Goal: Information Seeking & Learning: Learn about a topic

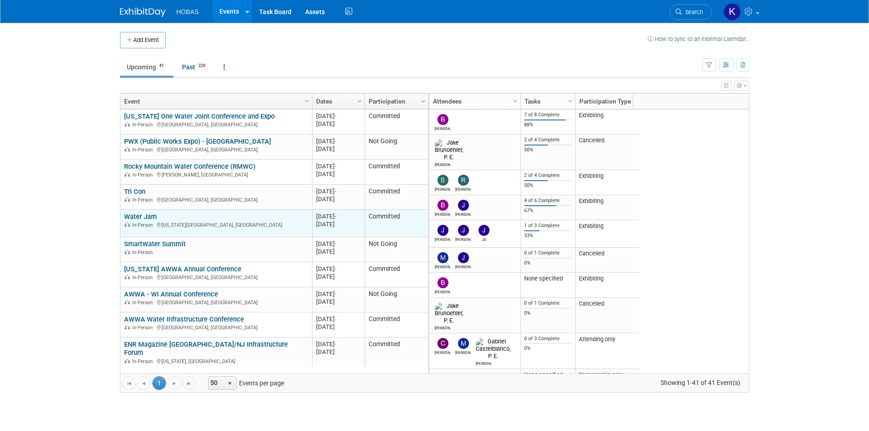
click at [151, 215] on link "Water Jam" at bounding box center [140, 217] width 33 height 8
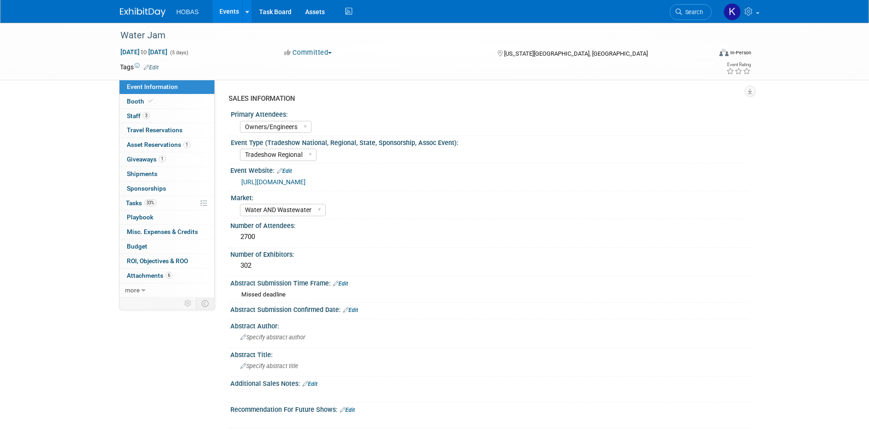
select select "Owners/Engineers"
select select "Tradeshow Regional"
select select "Water AND Wastewater"
select select "Exhibiting"
click at [147, 176] on span "Shipments 0" at bounding box center [142, 173] width 31 height 7
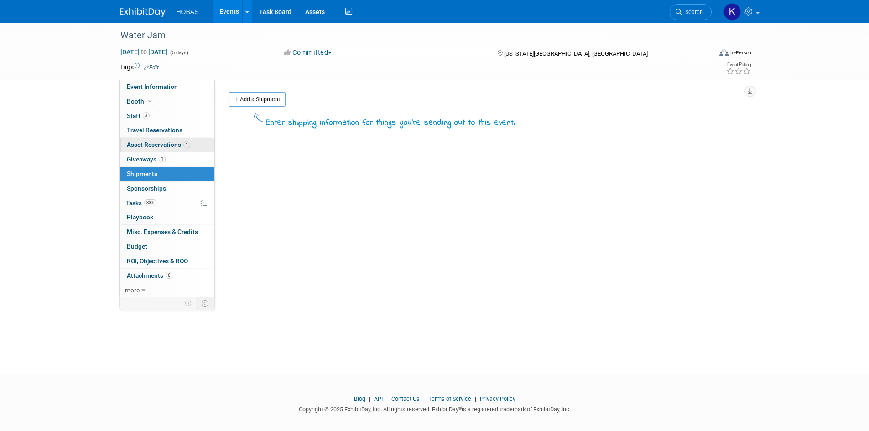
click at [149, 143] on span "Asset Reservations 1" at bounding box center [158, 144] width 63 height 7
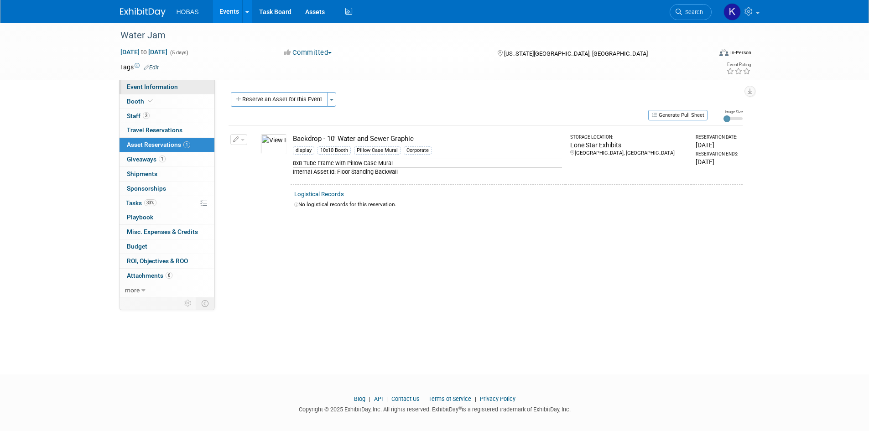
click at [157, 89] on span "Event Information" at bounding box center [152, 86] width 51 height 7
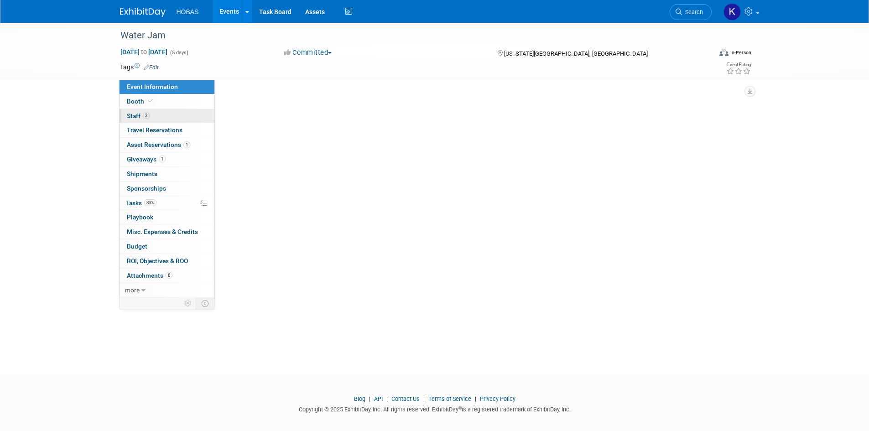
select select "Owners/Engineers"
select select "Tradeshow Regional"
select select "Water AND Wastewater"
select select "Exhibiting"
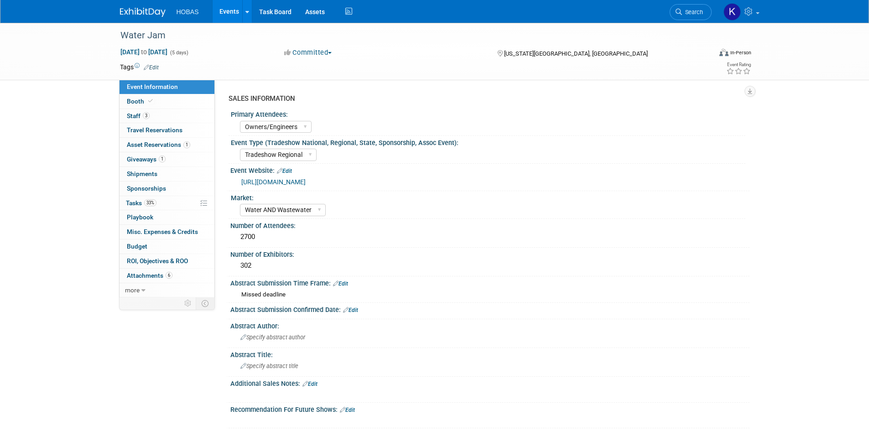
click at [306, 180] on link "[URL][DOMAIN_NAME]" at bounding box center [273, 181] width 64 height 7
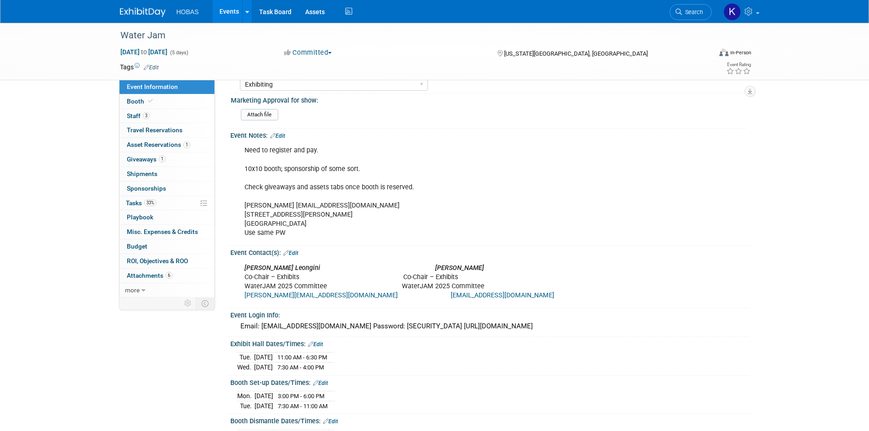
scroll to position [411, 0]
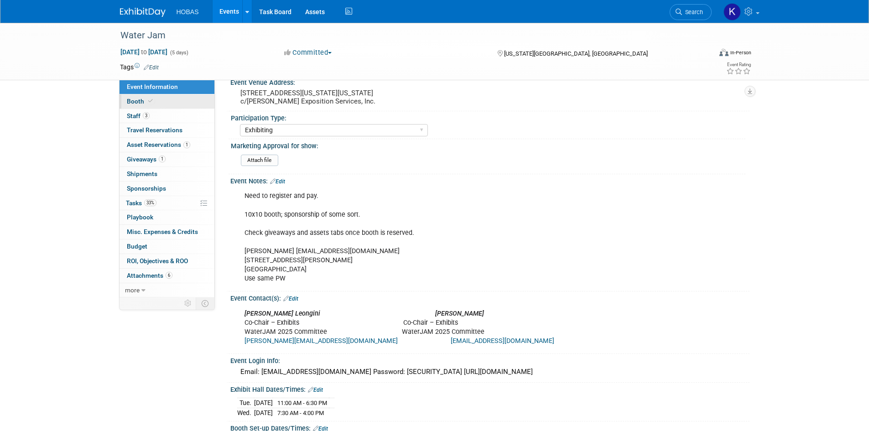
click at [151, 105] on span "Booth" at bounding box center [141, 101] width 28 height 7
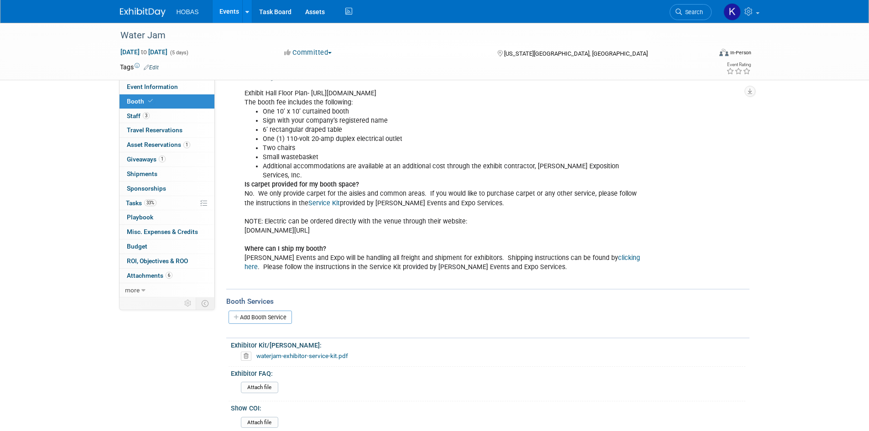
scroll to position [228, 0]
click at [150, 89] on span "Event Information" at bounding box center [152, 86] width 51 height 7
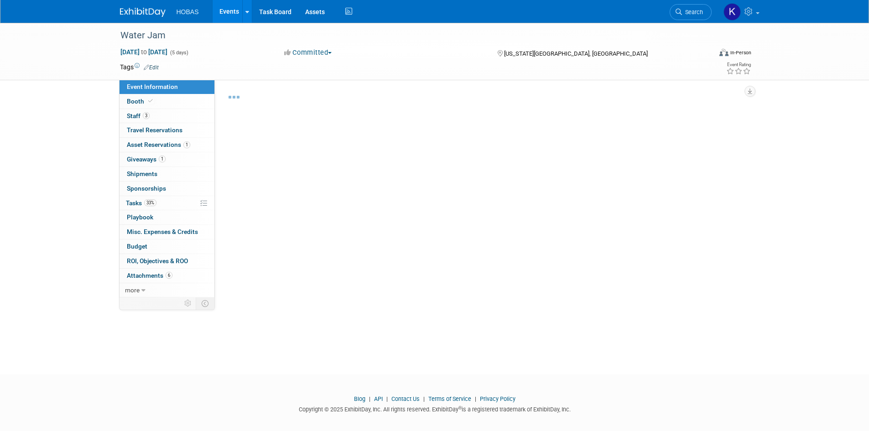
select select "Owners/Engineers"
select select "Tradeshow Regional"
select select "Water AND Wastewater"
select select "Exhibiting"
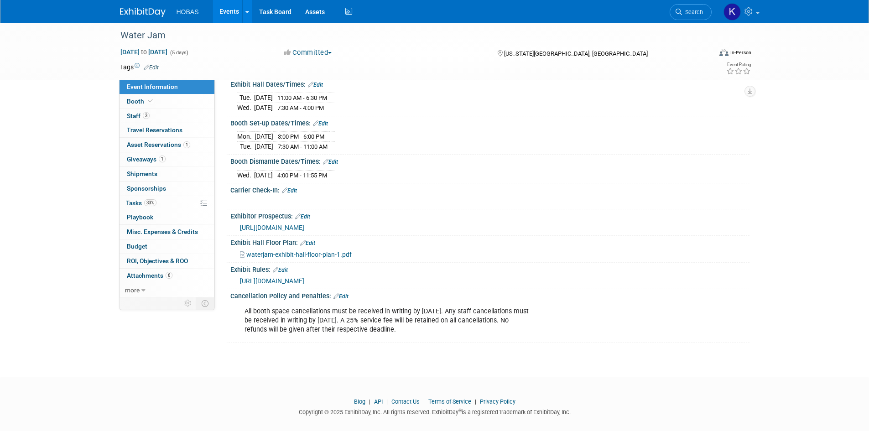
scroll to position [741, 0]
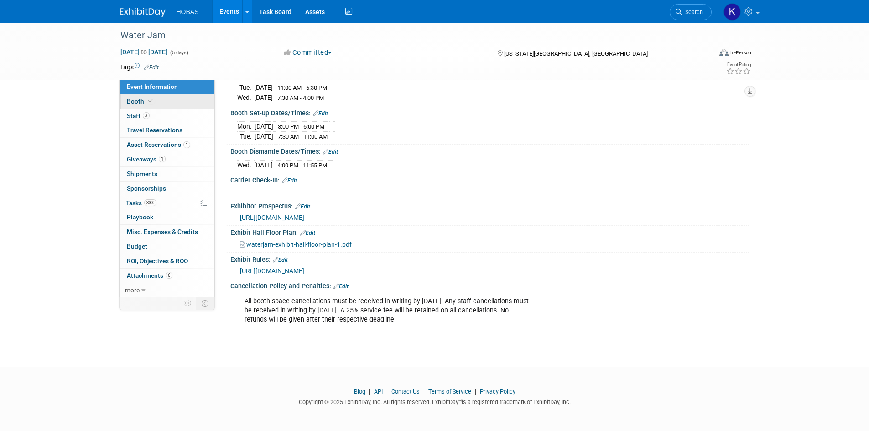
click at [141, 105] on span "Booth" at bounding box center [141, 101] width 28 height 7
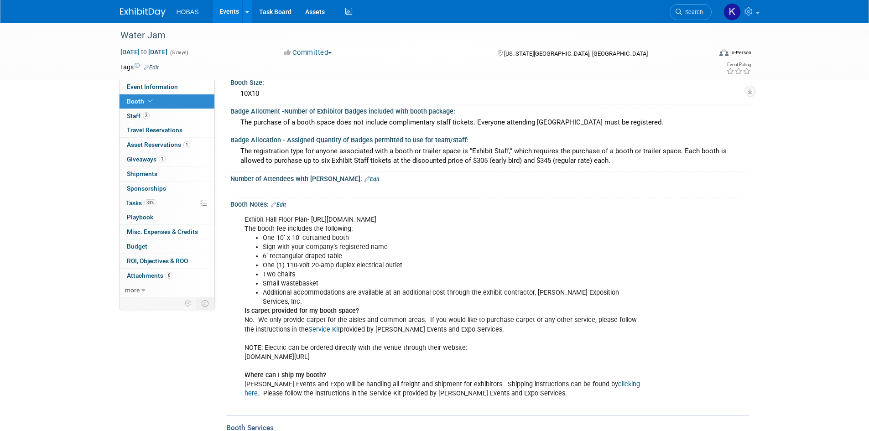
scroll to position [0, 0]
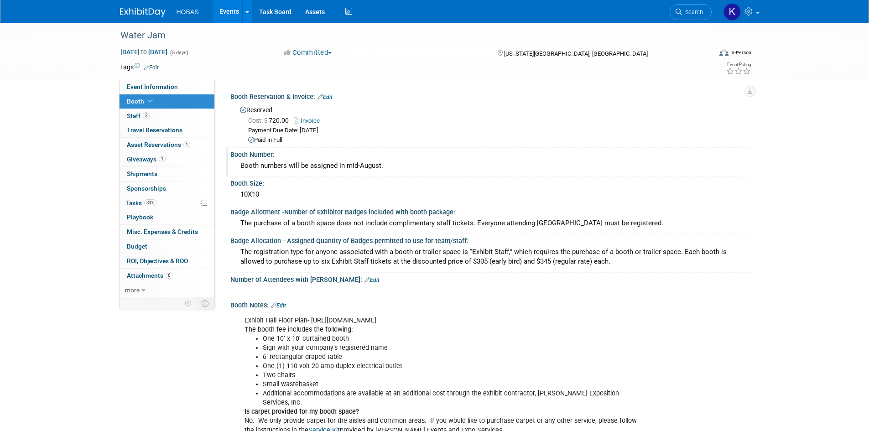
click at [296, 170] on div "Booth numbers will be assigned in mid-August." at bounding box center [490, 166] width 506 height 14
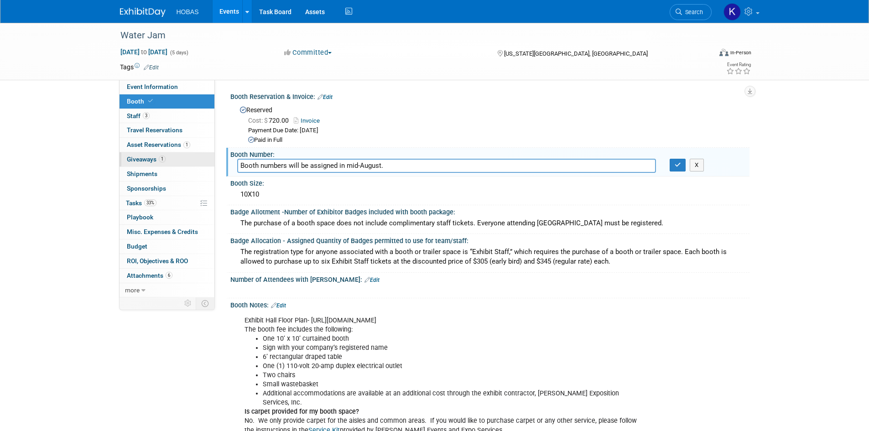
drag, startPoint x: 358, startPoint y: 164, endPoint x: 204, endPoint y: 165, distance: 154.3
click at [204, 165] on div "Event Information Event Info Booth Booth 3 Staff 3 Staff 0 Travel Reservations …" at bounding box center [435, 343] width 644 height 641
type input "262"
click at [677, 165] on icon "button" at bounding box center [678, 165] width 6 height 6
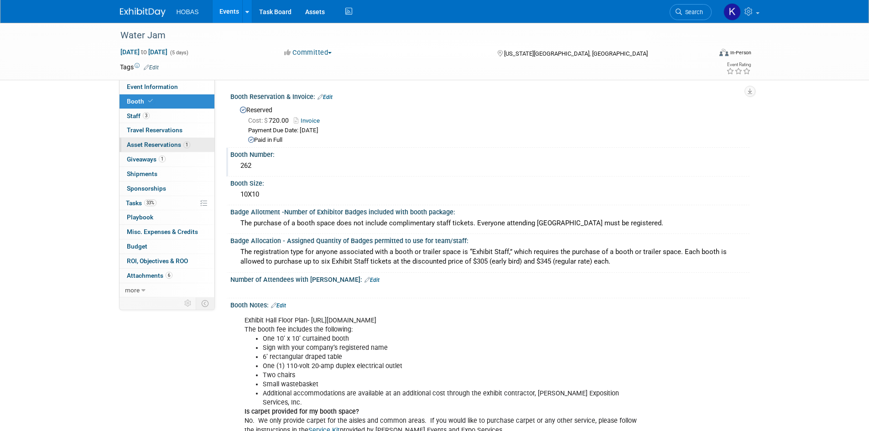
click at [152, 145] on span "Asset Reservations 1" at bounding box center [158, 144] width 63 height 7
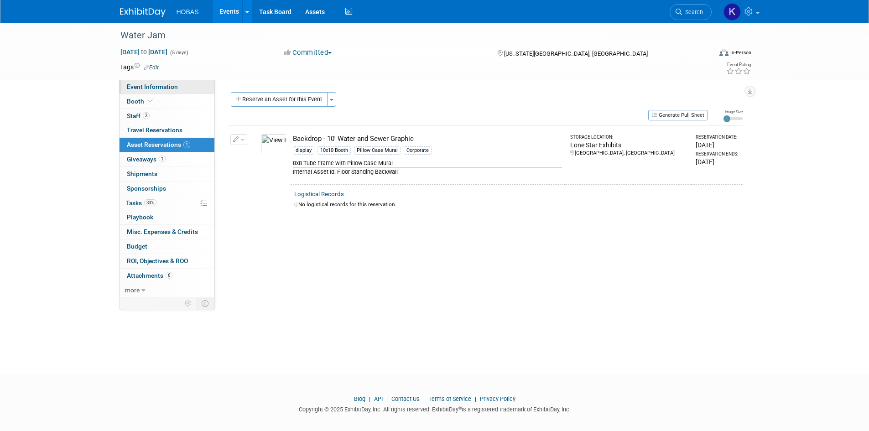
click at [161, 87] on span "Event Information" at bounding box center [152, 86] width 51 height 7
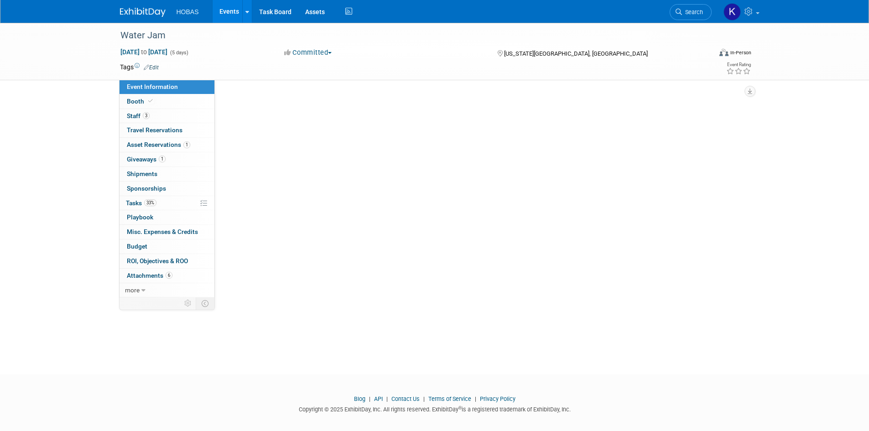
select select "Owners/Engineers"
select select "Tradeshow Regional"
select select "Water AND Wastewater"
select select "Exhibiting"
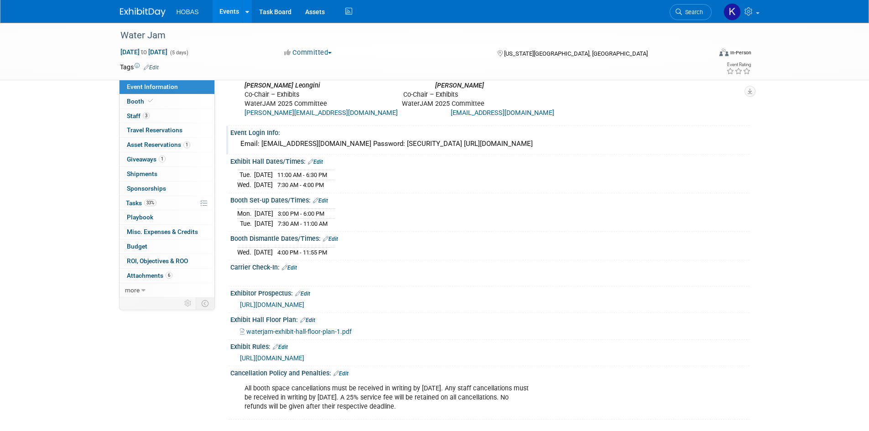
scroll to position [685, 0]
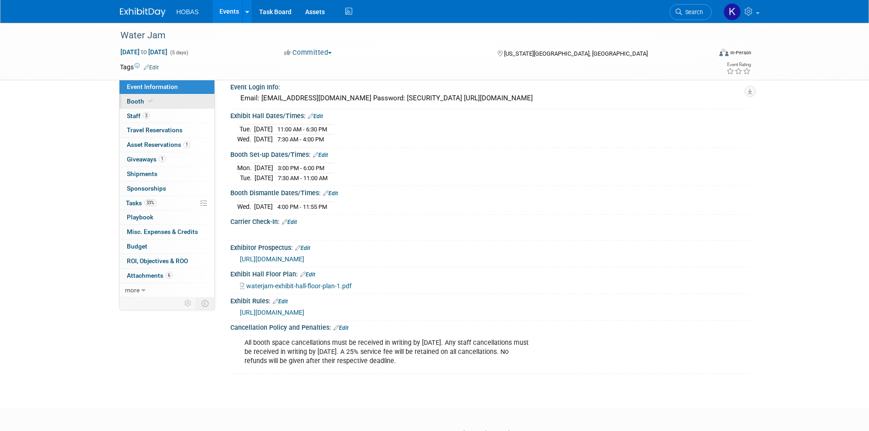
click at [161, 99] on link "Booth" at bounding box center [167, 101] width 95 height 14
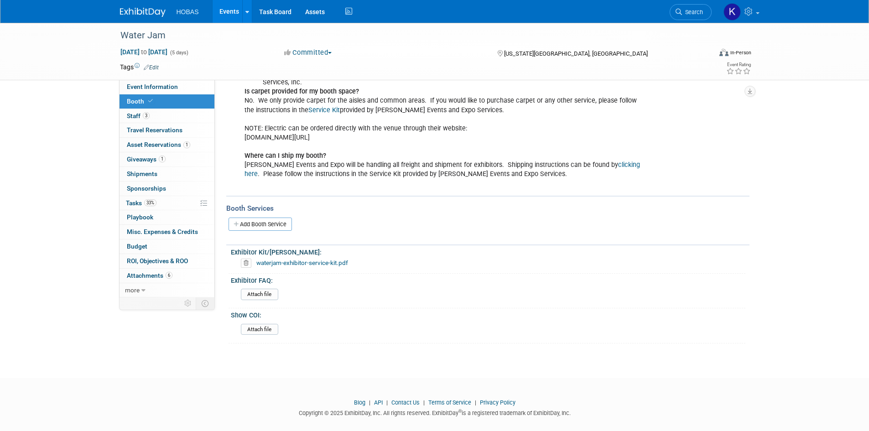
scroll to position [321, 0]
click at [309, 258] on link "waterjam-exhibitor-service-kit.pdf" at bounding box center [303, 261] width 92 height 7
click at [156, 88] on span "Event Information" at bounding box center [152, 86] width 51 height 7
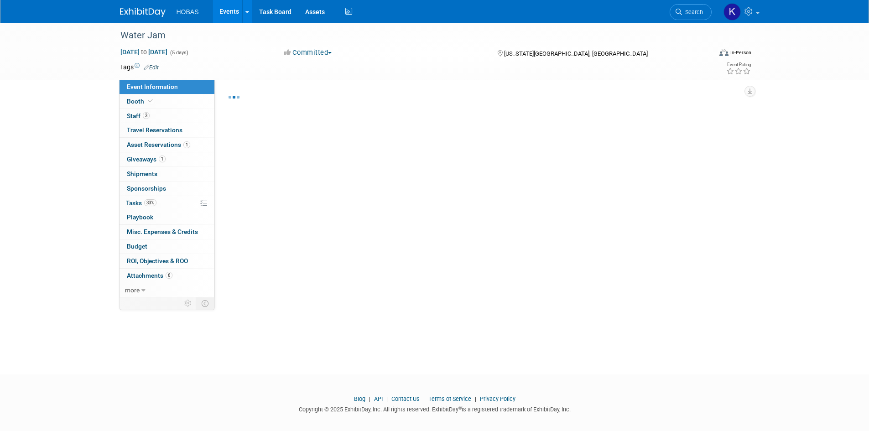
select select "Owners/Engineers"
select select "Tradeshow Regional"
select select "Water AND Wastewater"
select select "Exhibiting"
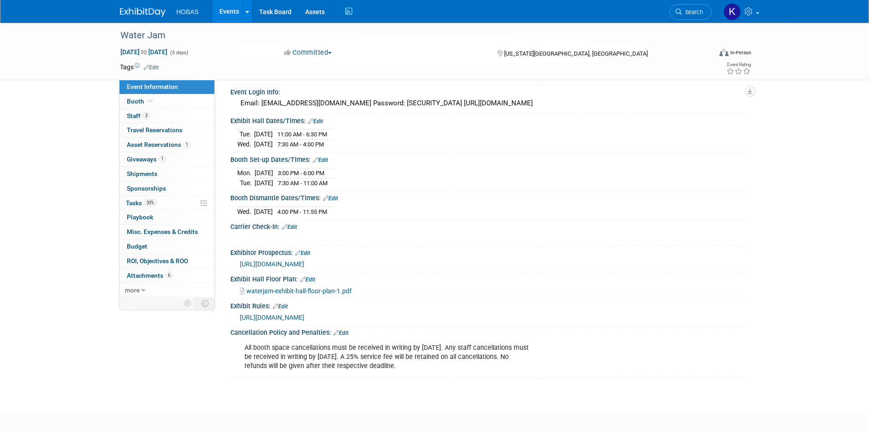
scroll to position [685, 0]
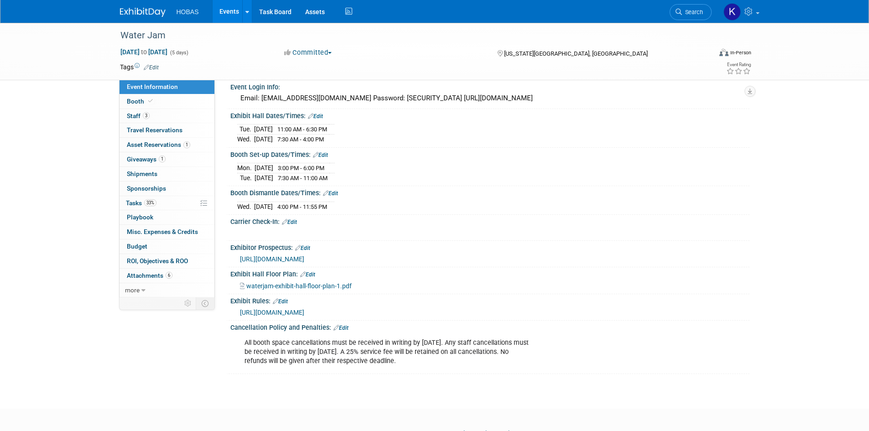
click at [297, 225] on link "Edit" at bounding box center [289, 222] width 15 height 6
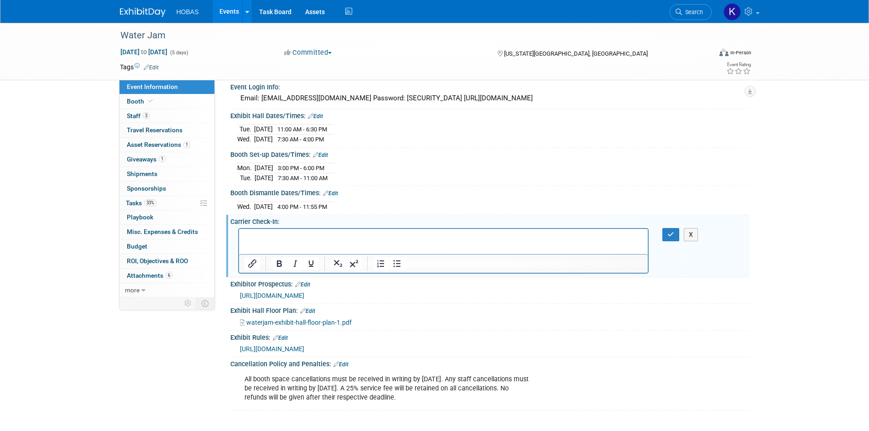
scroll to position [0, 0]
click at [249, 236] on p "(carriers must check in by 5:00pm on Wednesday, September 10, 2025" at bounding box center [443, 236] width 399 height 9
click at [247, 235] on p "(carriers must check in by 5:00pm on Wednesday, September 10, 2025" at bounding box center [443, 236] width 399 height 9
click at [671, 238] on icon "button" at bounding box center [671, 234] width 7 height 6
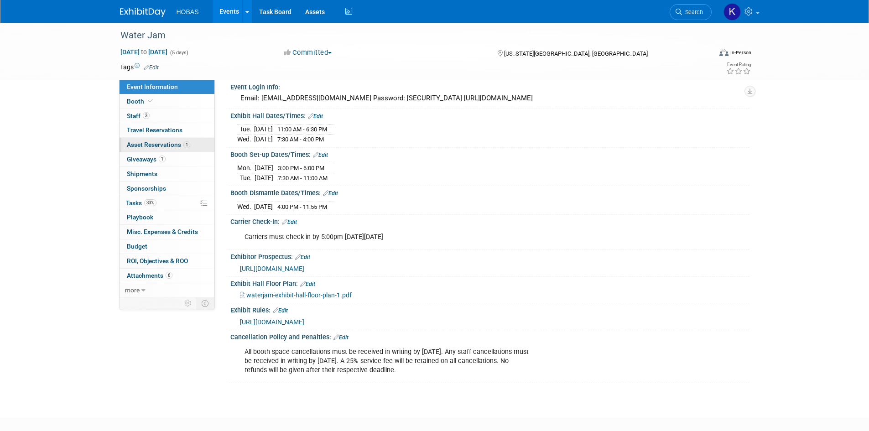
click at [148, 147] on span "Asset Reservations 1" at bounding box center [158, 144] width 63 height 7
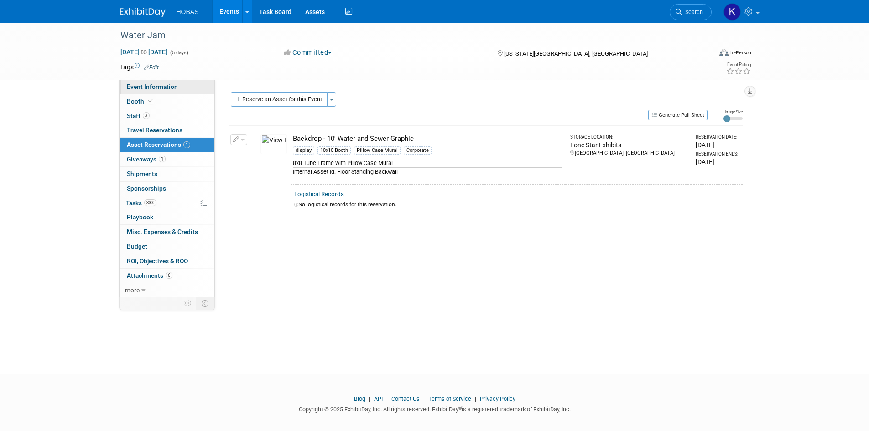
click at [141, 90] on span "Event Information" at bounding box center [152, 86] width 51 height 7
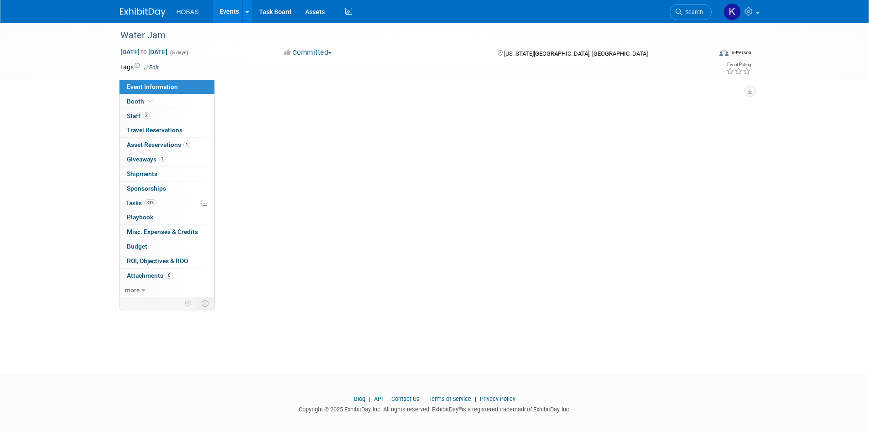
select select "Owners/Engineers"
select select "Tradeshow Regional"
select select "Water AND Wastewater"
select select "Exhibiting"
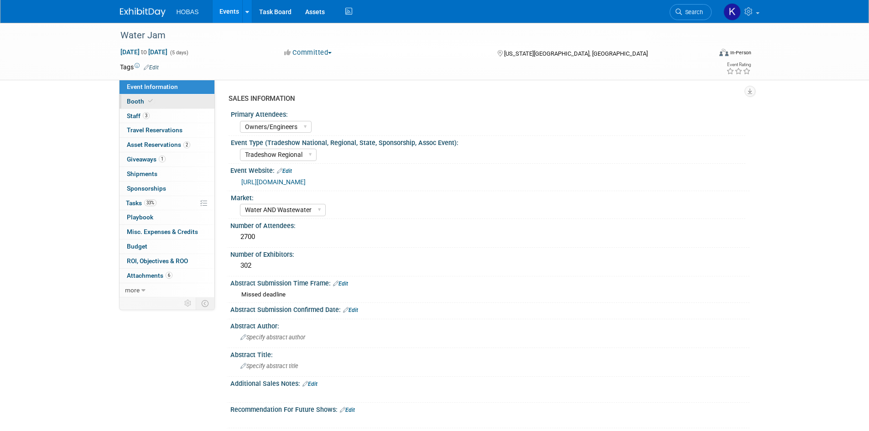
click at [164, 104] on link "Booth" at bounding box center [167, 101] width 95 height 14
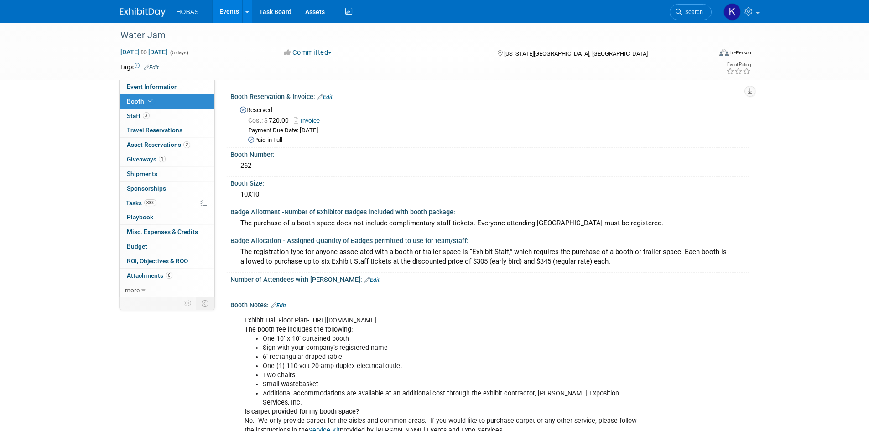
click at [158, 14] on img at bounding box center [143, 12] width 46 height 9
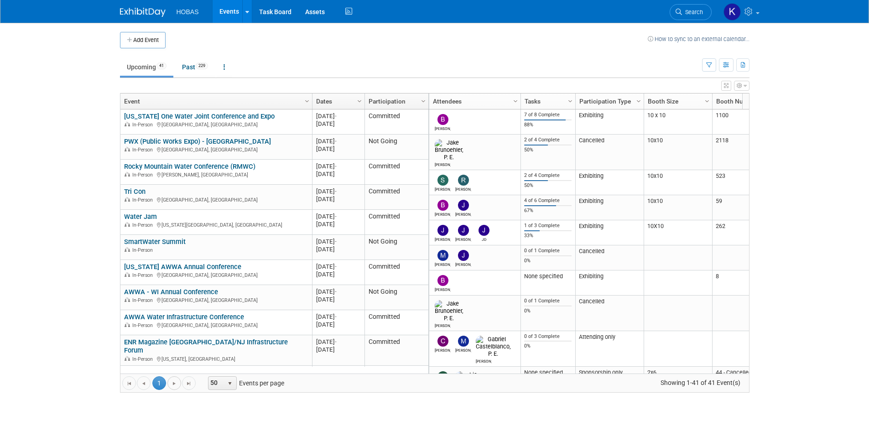
click at [175, 383] on span "Go to the next page" at bounding box center [174, 383] width 7 height 7
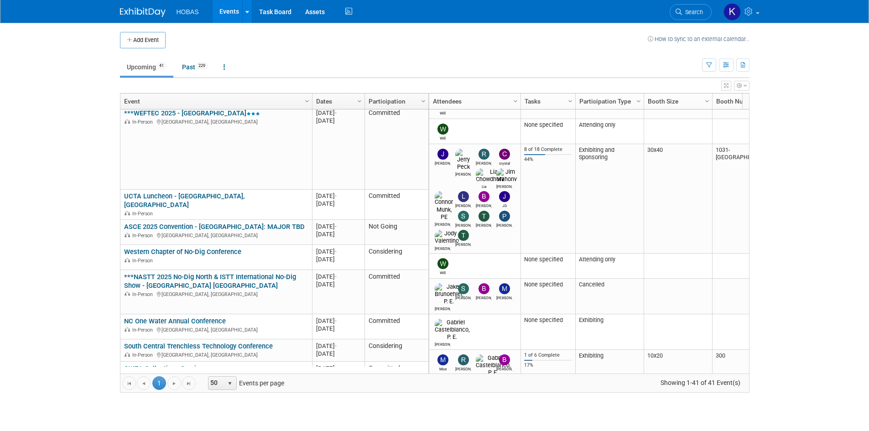
scroll to position [438, 0]
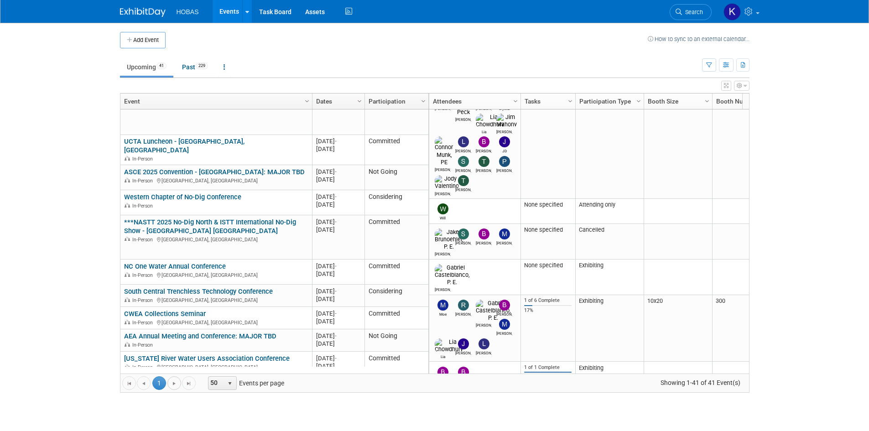
click at [175, 384] on span "Go to the next page" at bounding box center [174, 383] width 7 height 7
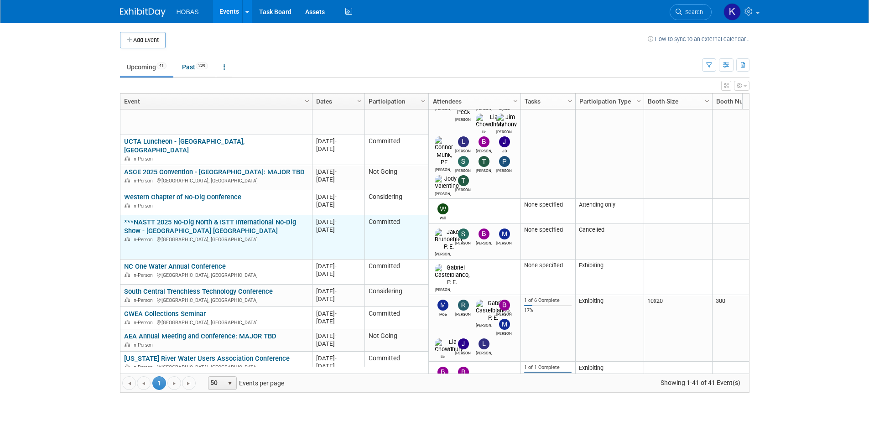
click at [222, 218] on link "***NASTT 2025 No-Dig North & ISTT International No-Dig Show - [GEOGRAPHIC_DATA]…" at bounding box center [210, 226] width 172 height 17
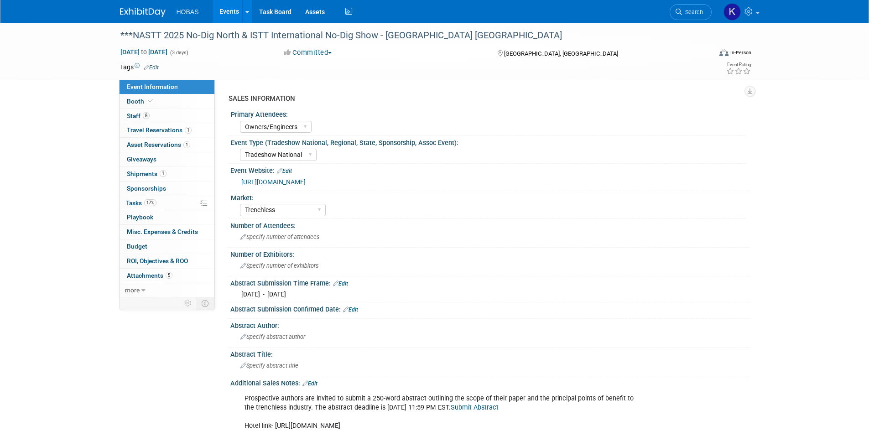
select select "Owners/Engineers"
select select "Tradeshow National"
select select "Trenchless"
select select "Exhibiting"
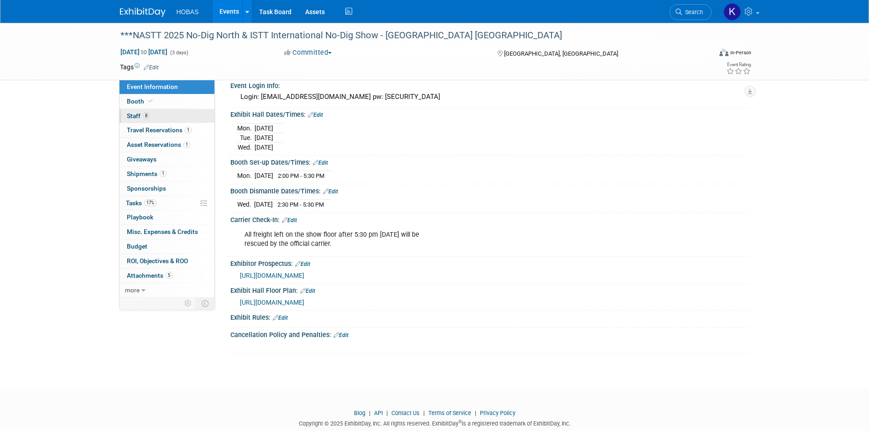
scroll to position [679, 0]
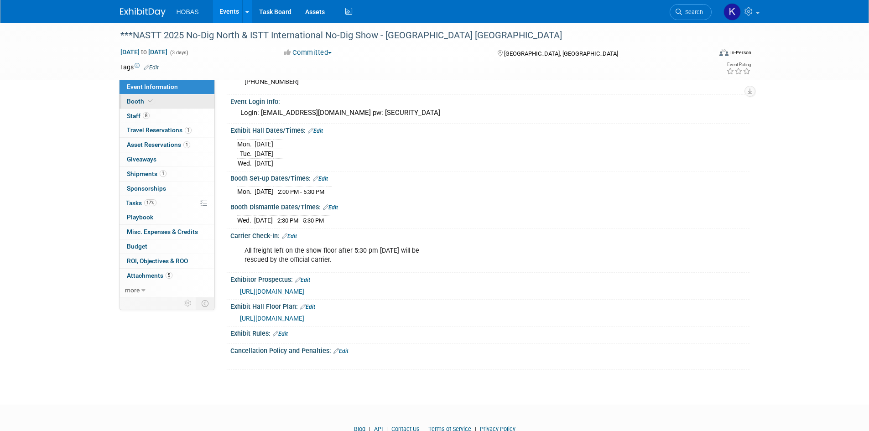
click at [155, 105] on link "Booth" at bounding box center [167, 101] width 95 height 14
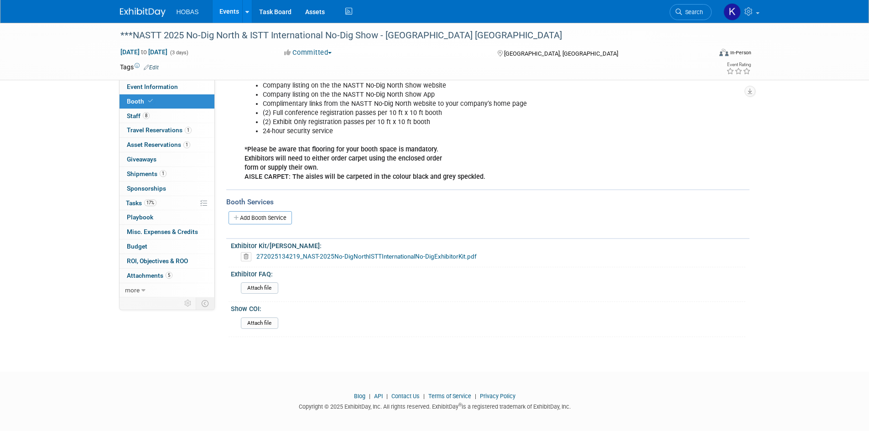
scroll to position [321, 0]
